Goal: Transaction & Acquisition: Purchase product/service

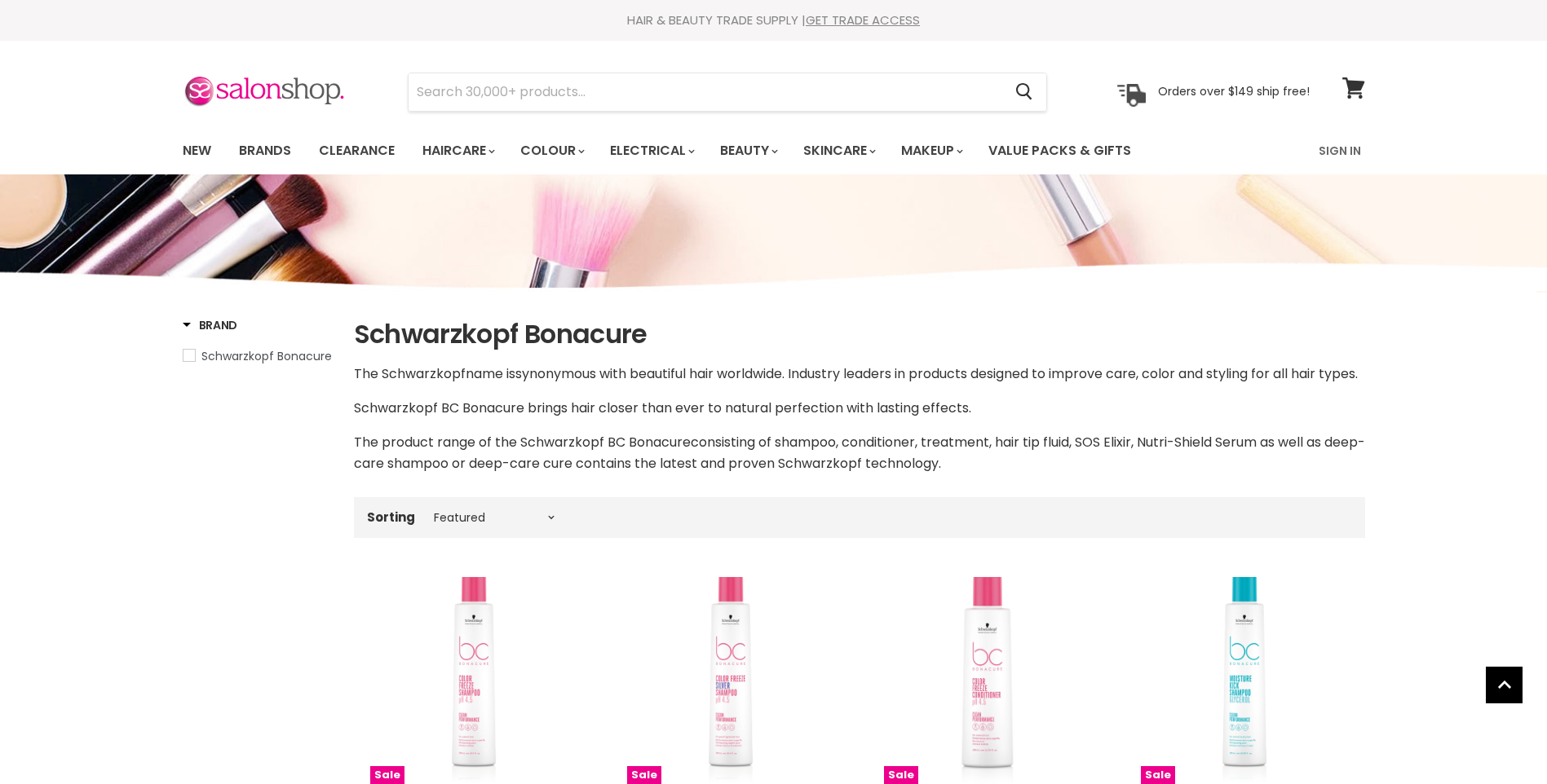
select select "manual"
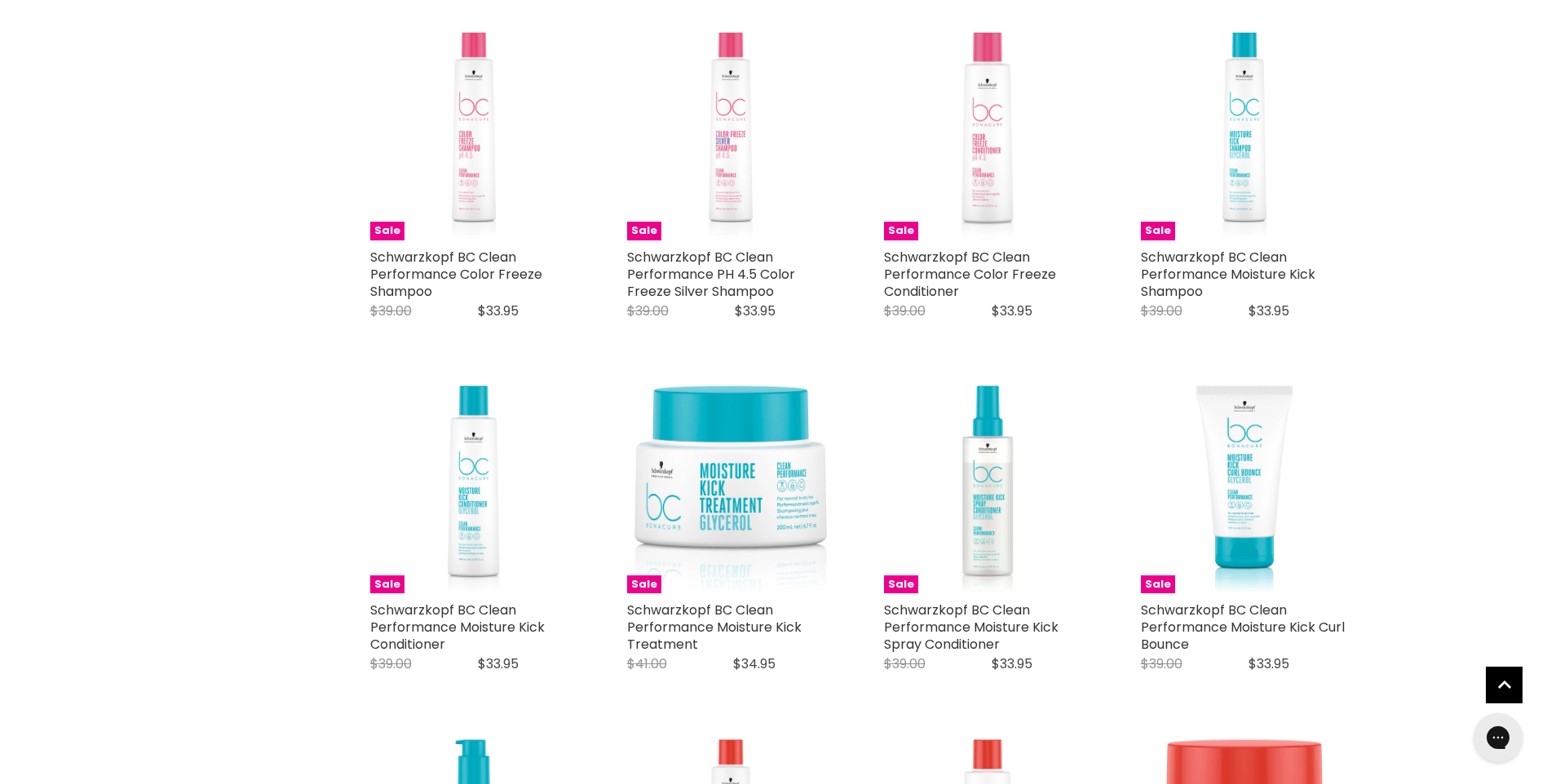
scroll to position [571, 0]
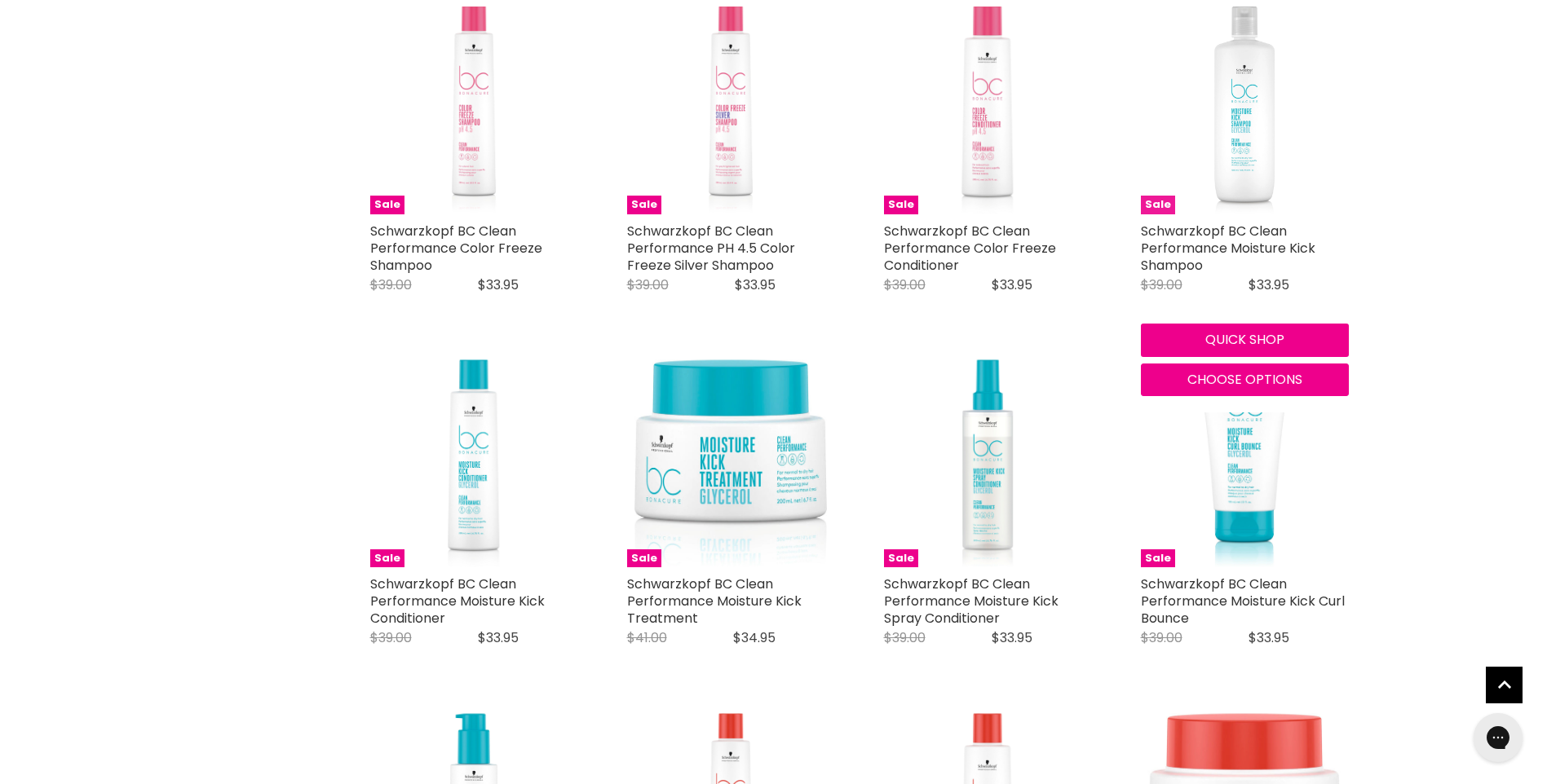
click at [1245, 117] on img "Main content" at bounding box center [1244, 110] width 61 height 208
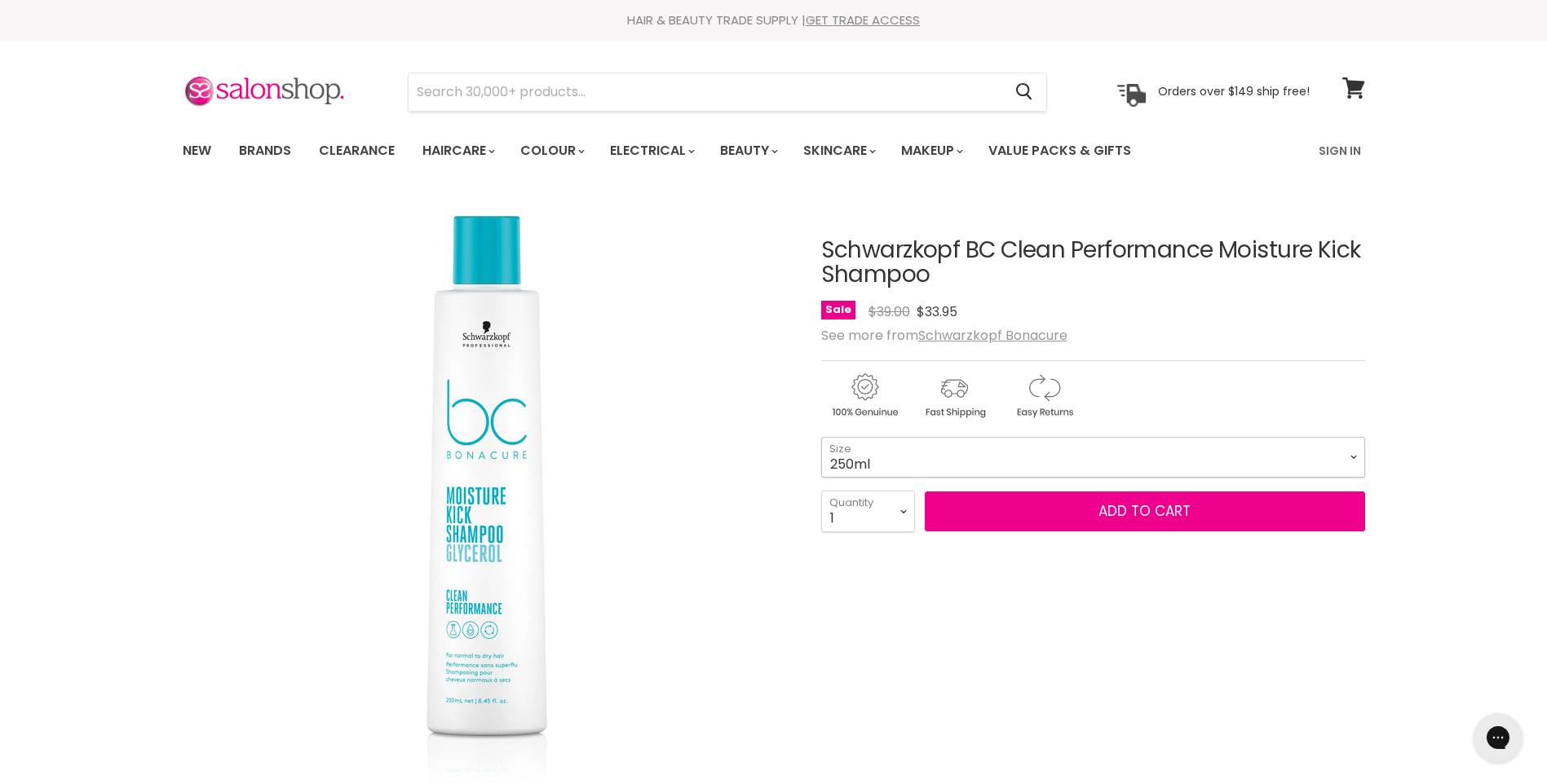
click at [1317, 461] on select "250ml 1 Litre" at bounding box center [1094, 458] width 544 height 41
click at [1318, 460] on select "250ml 1 Litre" at bounding box center [1094, 458] width 544 height 41
